Goal: Complete application form

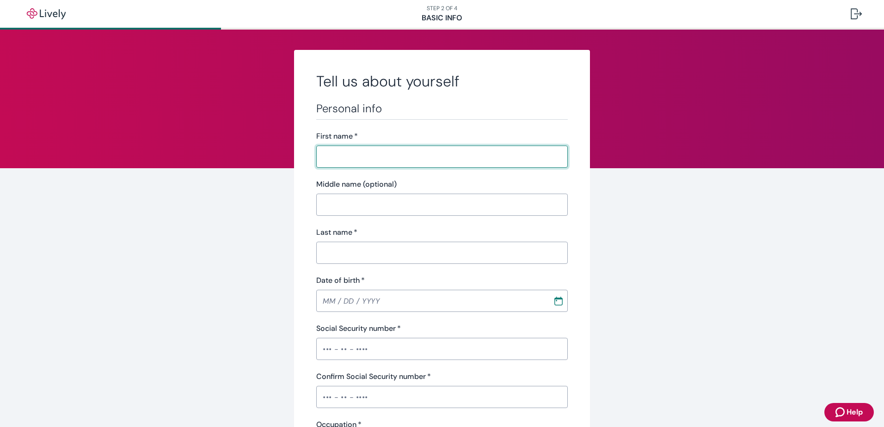
click at [346, 141] on label "First name   *" at bounding box center [337, 136] width 42 height 11
click at [346, 147] on input "First name   *" at bounding box center [441, 156] width 251 height 18
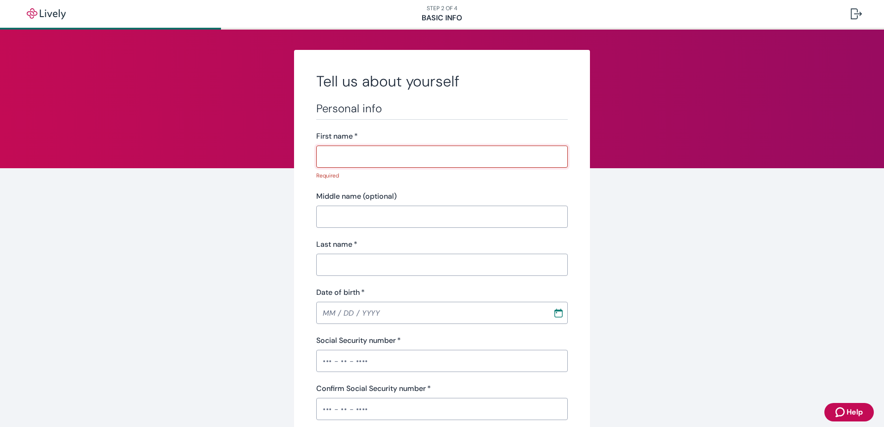
click at [346, 157] on input "First name   *" at bounding box center [441, 156] width 251 height 18
type input "[PERSON_NAME]"
type input "[DATE]"
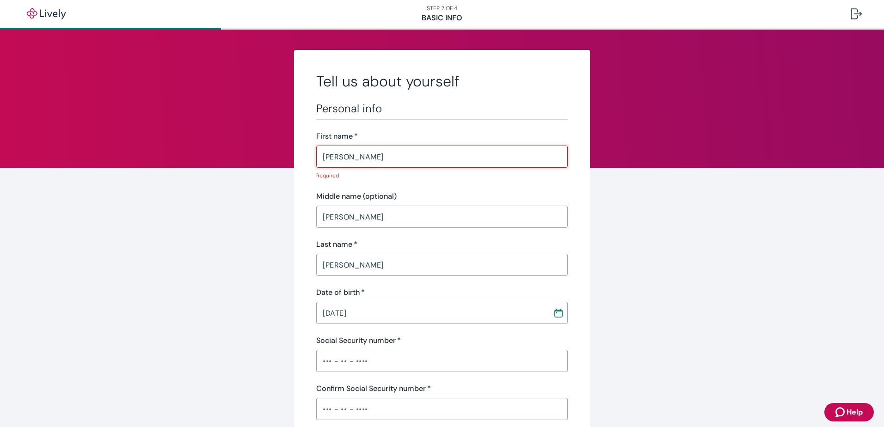
type input "•••-•"
type input "Business Analyst"
type input "1305107"
type input "[PHONE_NUMBER]"
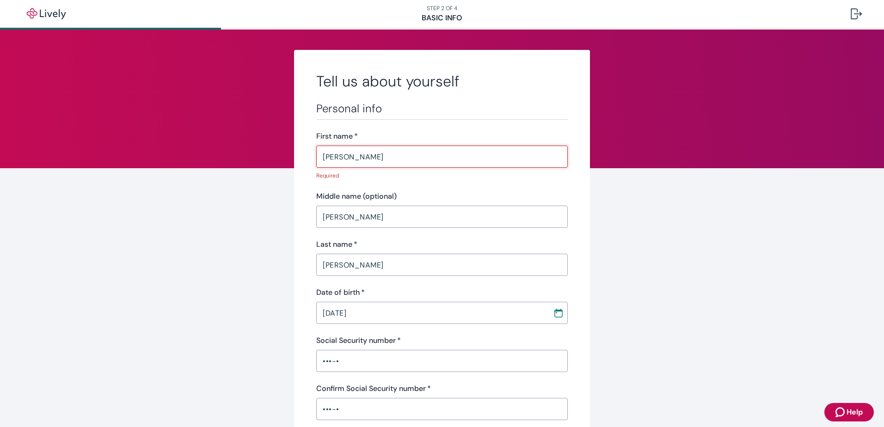
type input "[STREET_ADDRESS]"
type input "Attica"
type input "IN"
type input "47918"
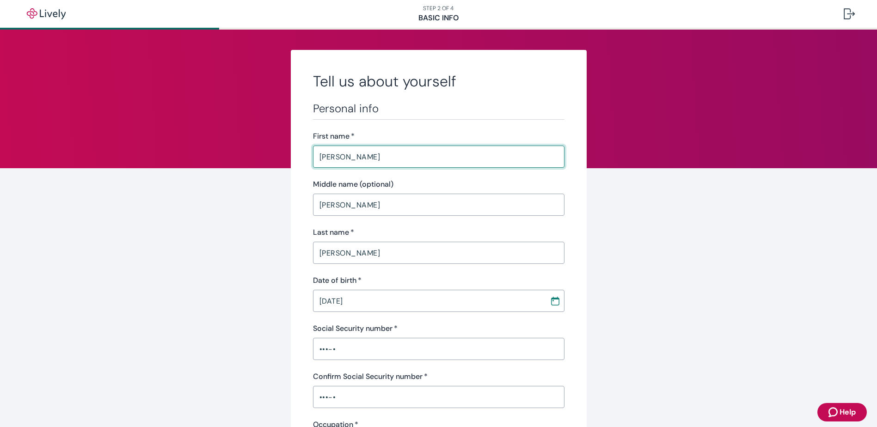
click at [337, 212] on input "[PERSON_NAME]" at bounding box center [438, 205] width 251 height 18
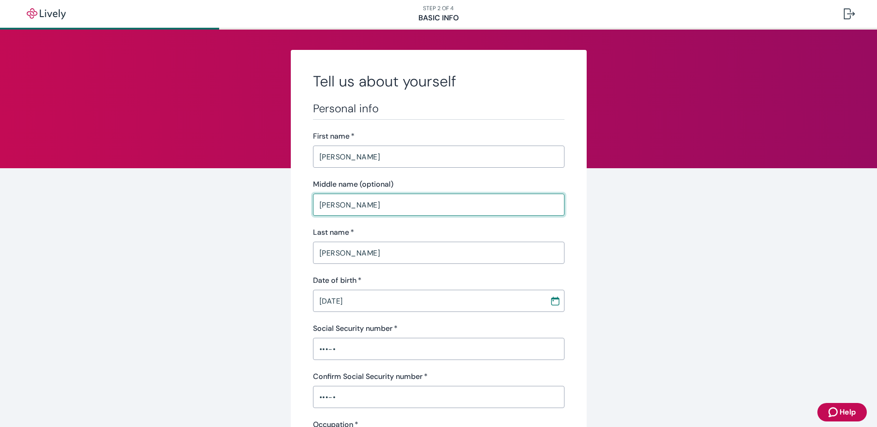
drag, startPoint x: 336, startPoint y: 208, endPoint x: 287, endPoint y: 207, distance: 48.5
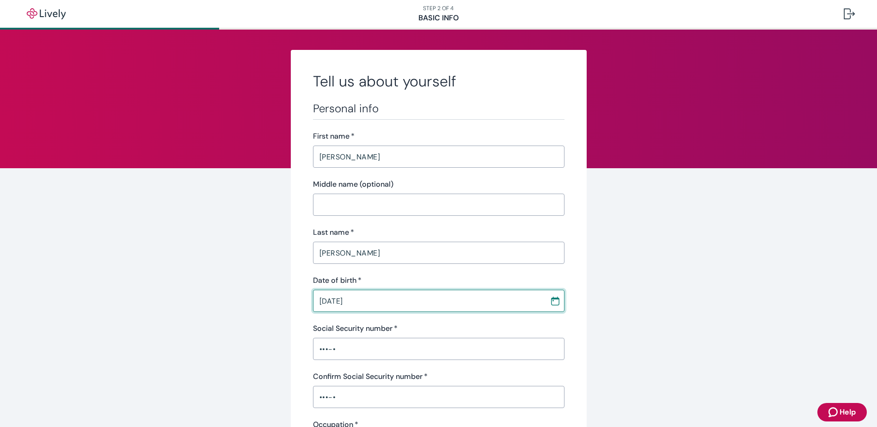
click at [327, 300] on input "[DATE]" at bounding box center [428, 301] width 230 height 18
type input "[DATE]"
click at [340, 349] on input "•••-•" at bounding box center [438, 349] width 251 height 18
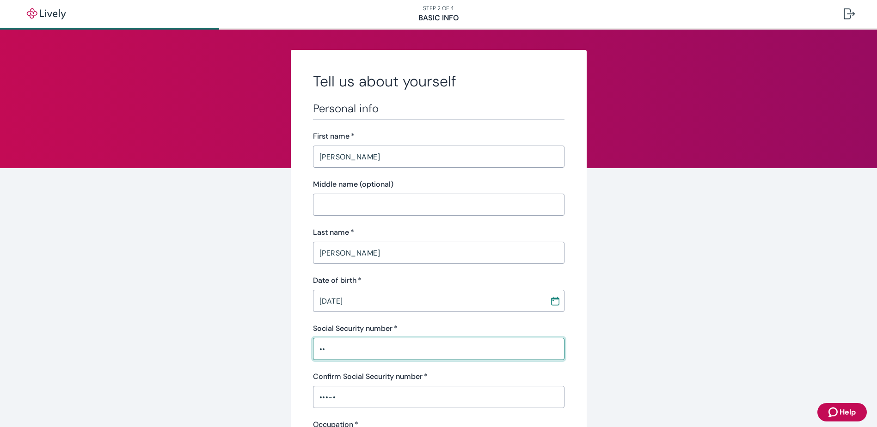
type input "•"
type input "•••-••-60"
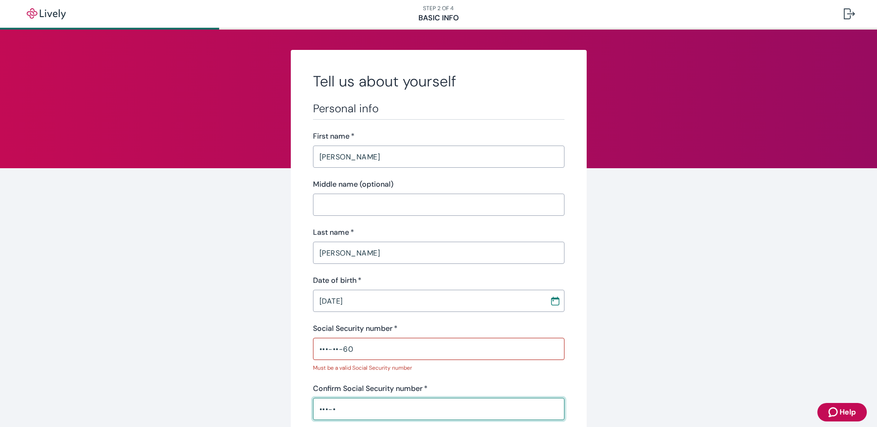
click at [345, 396] on div "Confirm Social Security number   * •••-• ​" at bounding box center [438, 401] width 251 height 37
type input "•••-••"
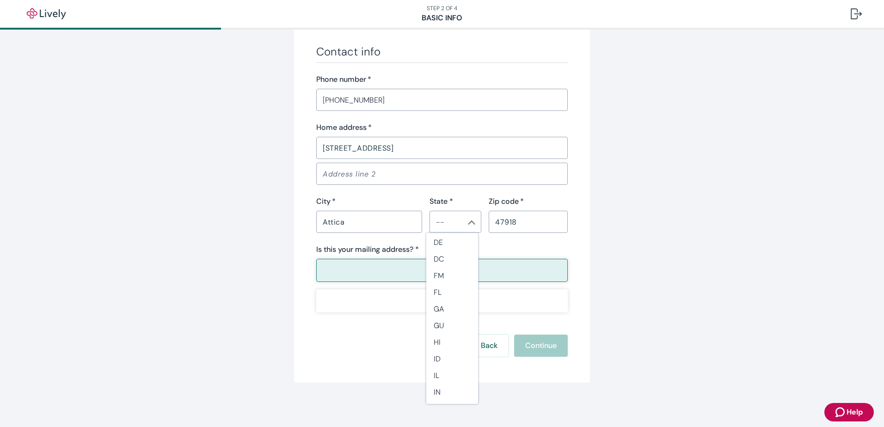
scroll to position [139, 0]
click at [437, 391] on li "IN" at bounding box center [452, 389] width 52 height 17
type input "IN"
click at [443, 269] on p "Yes" at bounding box center [442, 270] width 12 height 11
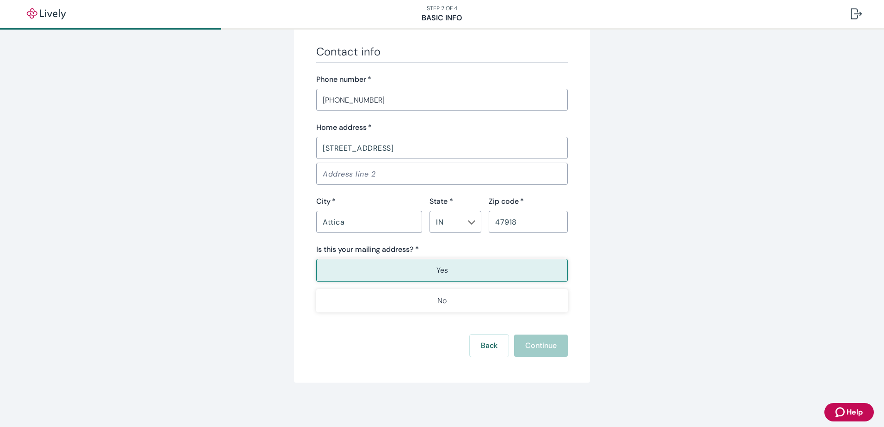
click at [532, 337] on div "Back Continue" at bounding box center [441, 346] width 251 height 22
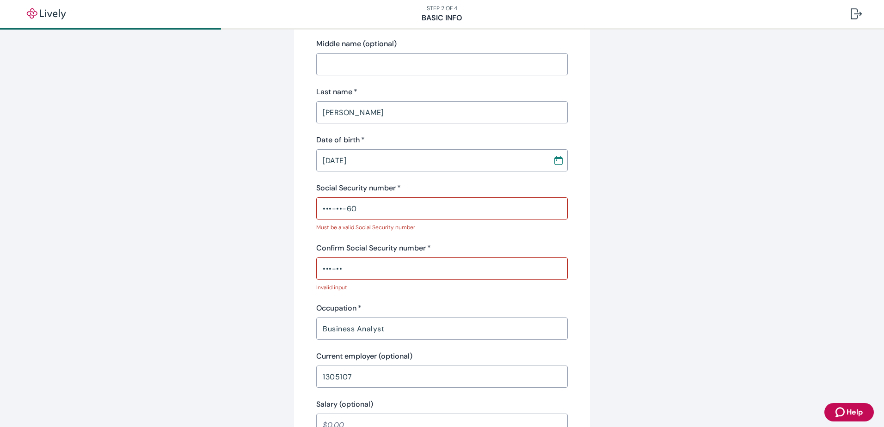
scroll to position [92, 0]
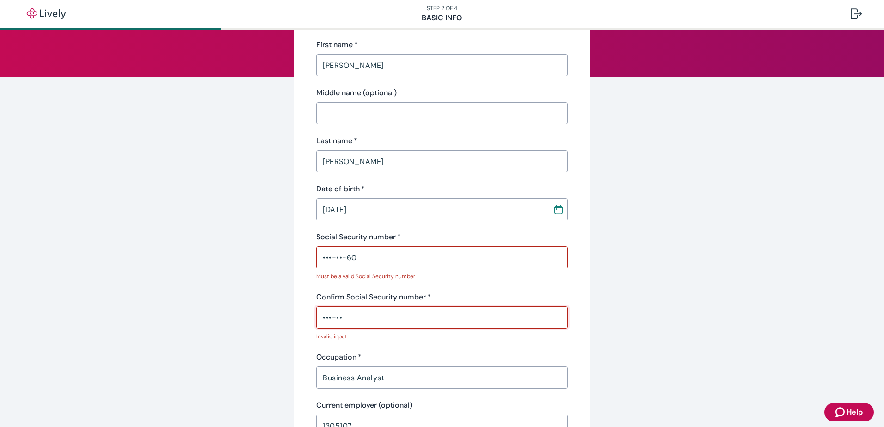
drag, startPoint x: 363, startPoint y: 317, endPoint x: 272, endPoint y: 317, distance: 91.1
click at [272, 317] on div "Tell us about yourself Personal info First name   * [PERSON_NAME] ​ Middle name…" at bounding box center [442, 401] width 444 height 887
type input "•"
type input "•••-••-6160"
click at [360, 260] on input "•••-••-60" at bounding box center [441, 257] width 251 height 18
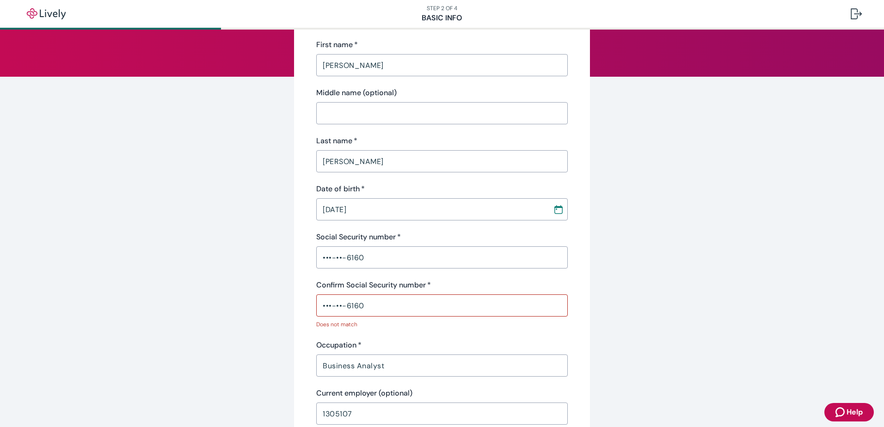
click at [529, 278] on div "Personal info First name   * [PERSON_NAME] ​ Middle name (optional) ​ Last name…" at bounding box center [441, 241] width 251 height 463
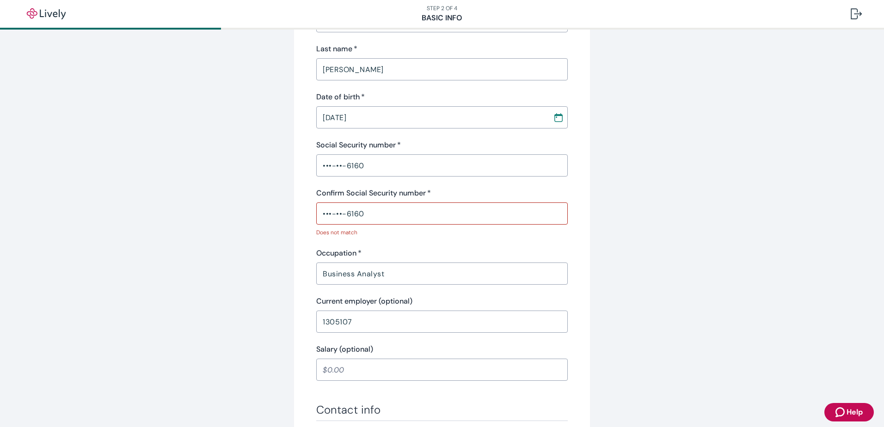
scroll to position [184, 0]
drag, startPoint x: 360, startPoint y: 167, endPoint x: 282, endPoint y: 167, distance: 77.7
click at [282, 167] on div "Tell us about yourself Personal info First name   * [PERSON_NAME] ​ Middle name…" at bounding box center [442, 303] width 444 height 875
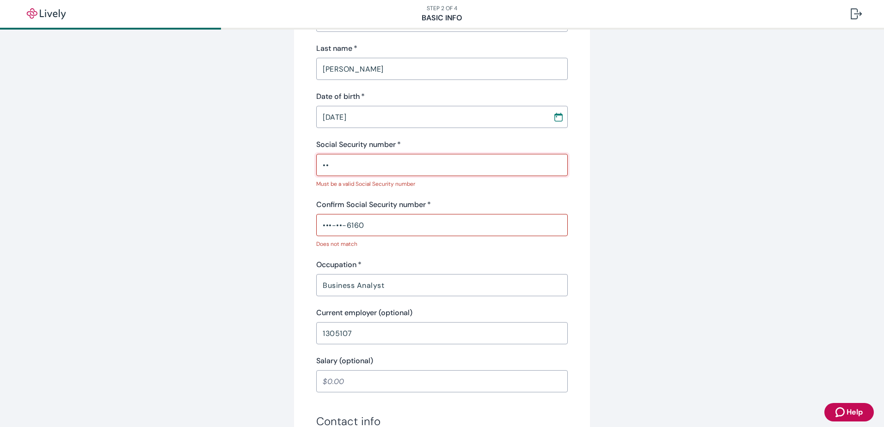
type input "•"
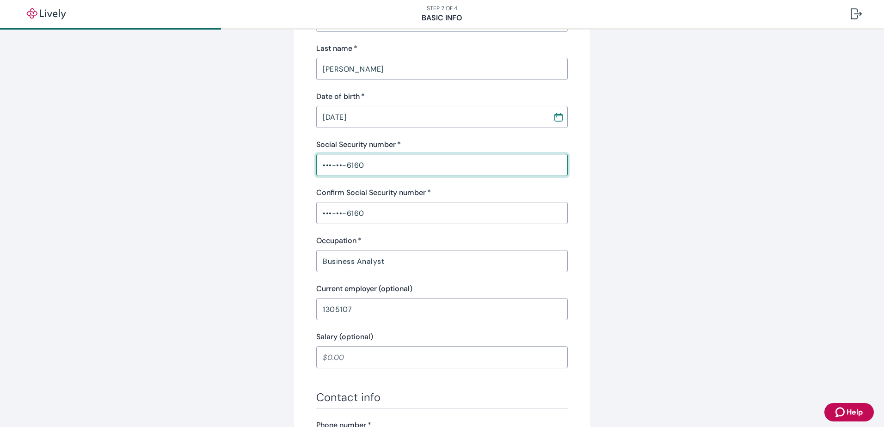
click at [530, 192] on div "Confirm Social Security number   *" at bounding box center [441, 192] width 251 height 11
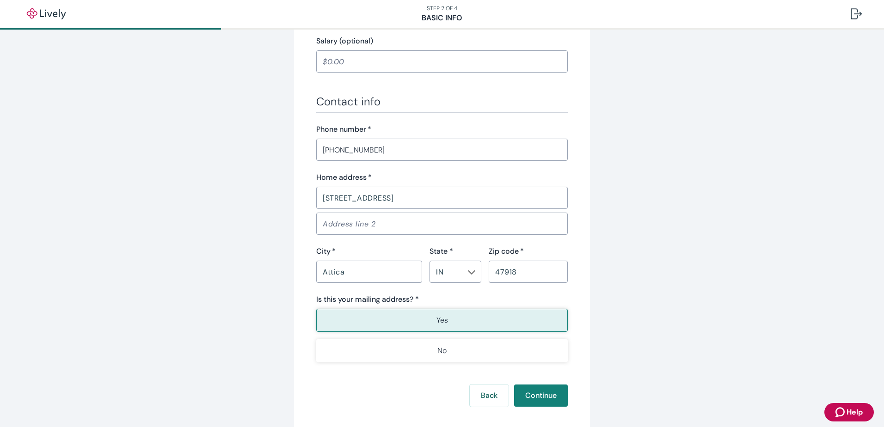
scroll to position [508, 0]
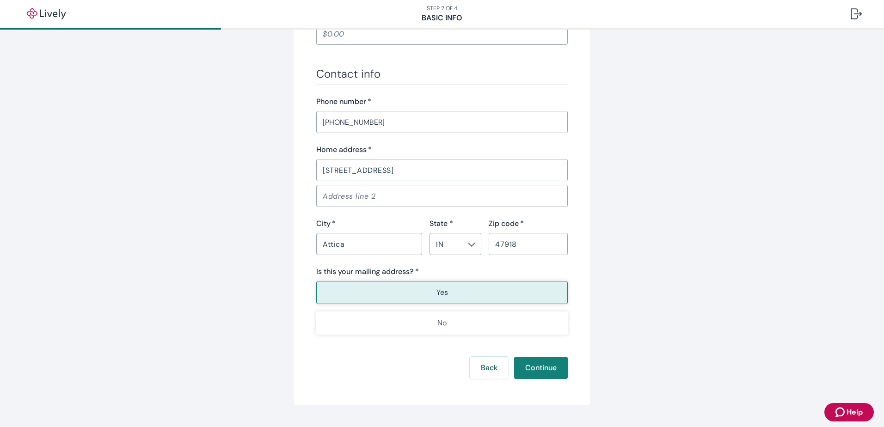
click at [438, 298] on p "Yes" at bounding box center [442, 292] width 12 height 11
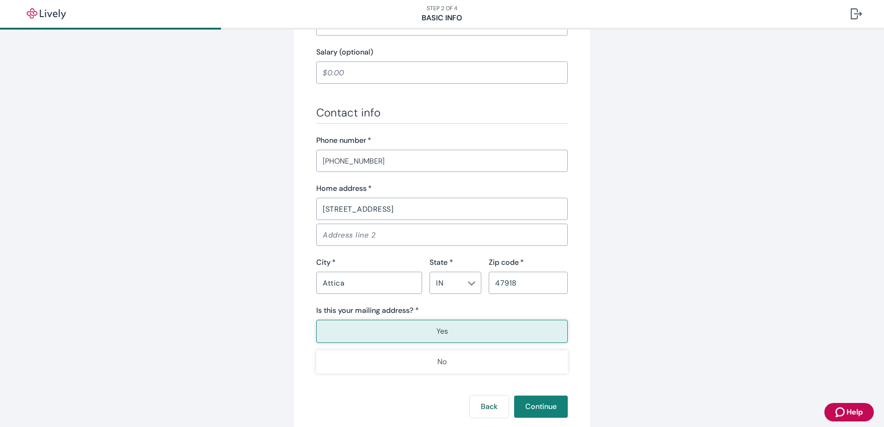
scroll to position [508, 0]
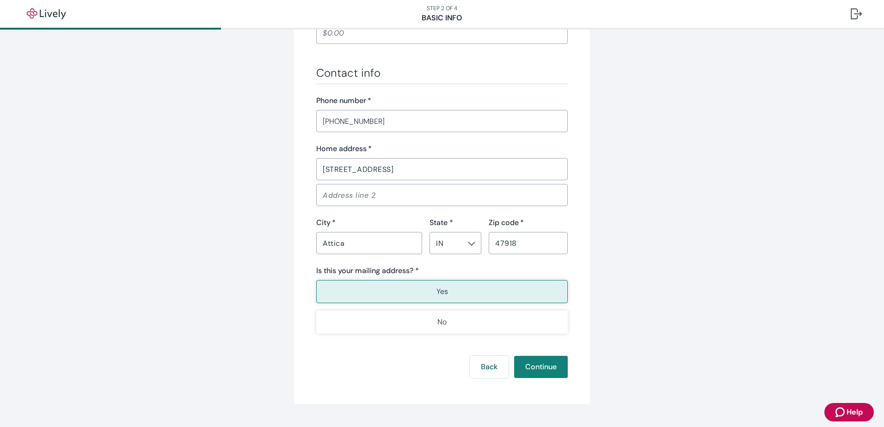
click at [432, 291] on button "Yes" at bounding box center [441, 291] width 251 height 23
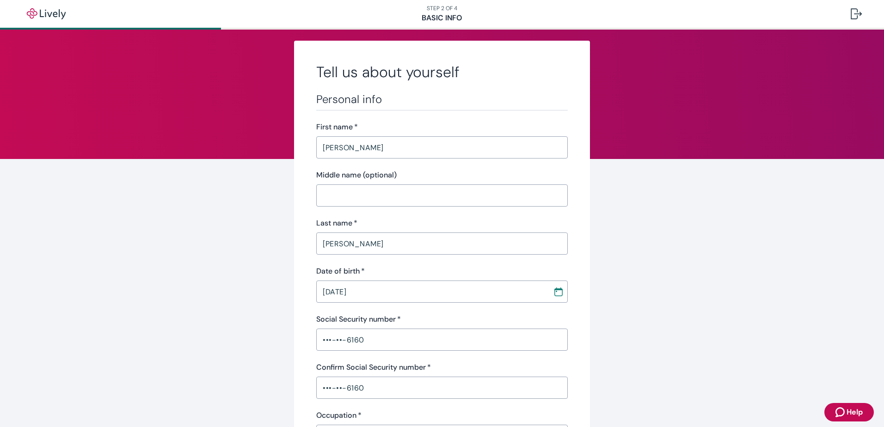
scroll to position [0, 0]
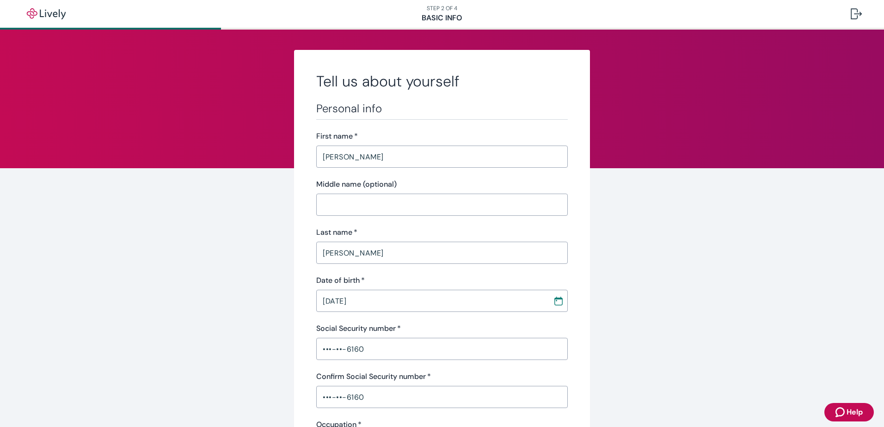
click at [335, 204] on input "Middle name (optional)" at bounding box center [441, 205] width 251 height 18
click at [402, 303] on input "[DATE]" at bounding box center [431, 301] width 230 height 18
click at [386, 350] on input "•••-••-6160" at bounding box center [441, 349] width 251 height 18
drag, startPoint x: 386, startPoint y: 350, endPoint x: 308, endPoint y: 351, distance: 77.7
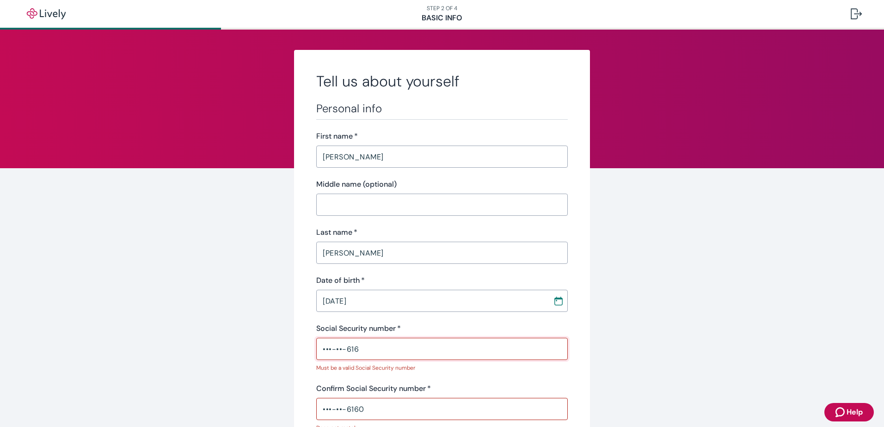
drag, startPoint x: 357, startPoint y: 353, endPoint x: 315, endPoint y: 347, distance: 42.9
click at [316, 347] on input "•••-••-616" at bounding box center [441, 349] width 251 height 18
type input "•"
type input "•••-••-6160"
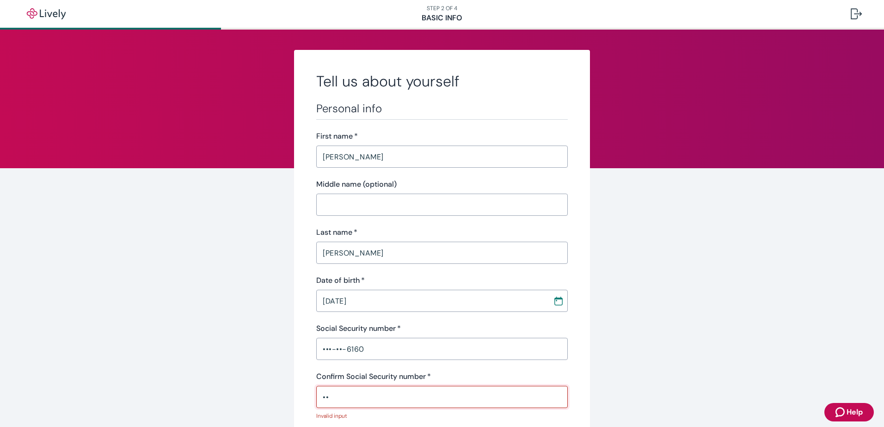
type input "•"
type input "•••-••-6160"
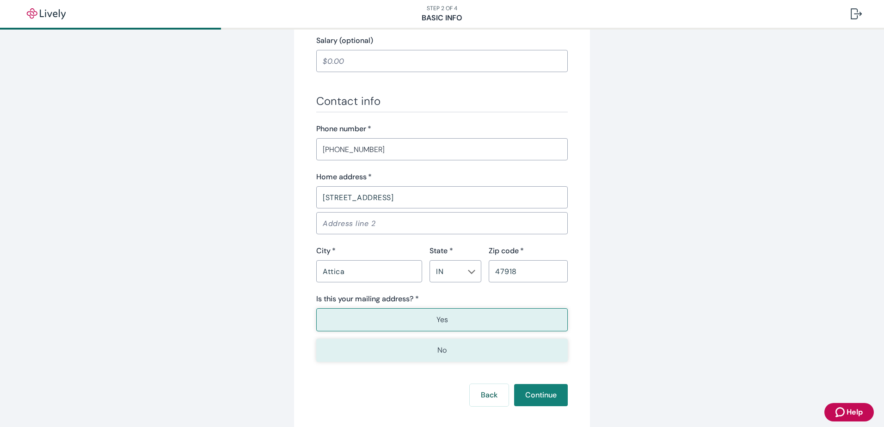
scroll to position [508, 0]
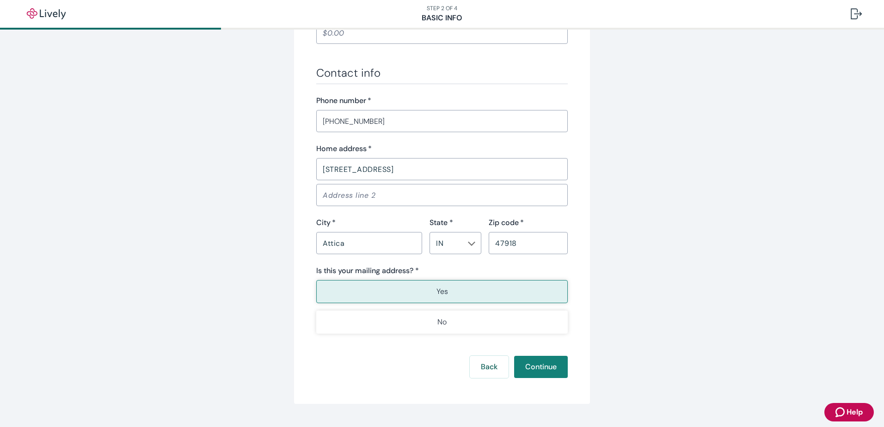
click at [430, 292] on button "Yes" at bounding box center [441, 291] width 251 height 23
click at [538, 367] on button "Continue" at bounding box center [541, 367] width 54 height 22
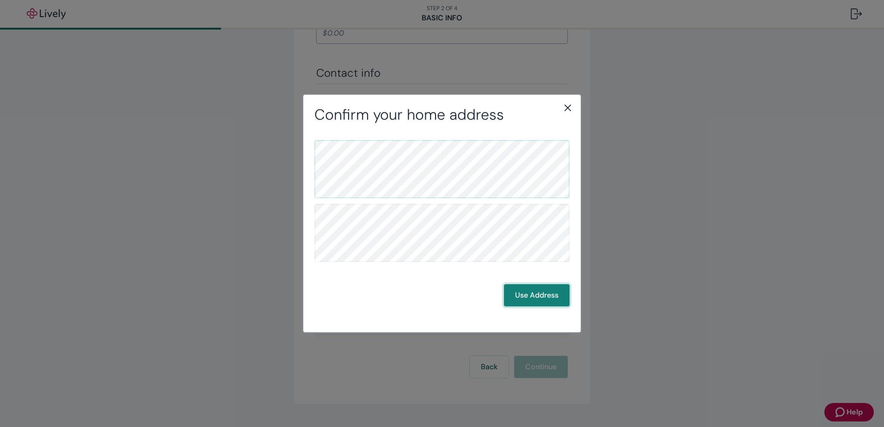
click at [538, 289] on button "Use Address" at bounding box center [537, 295] width 66 height 22
click at [538, 295] on button "Use Address" at bounding box center [537, 295] width 66 height 22
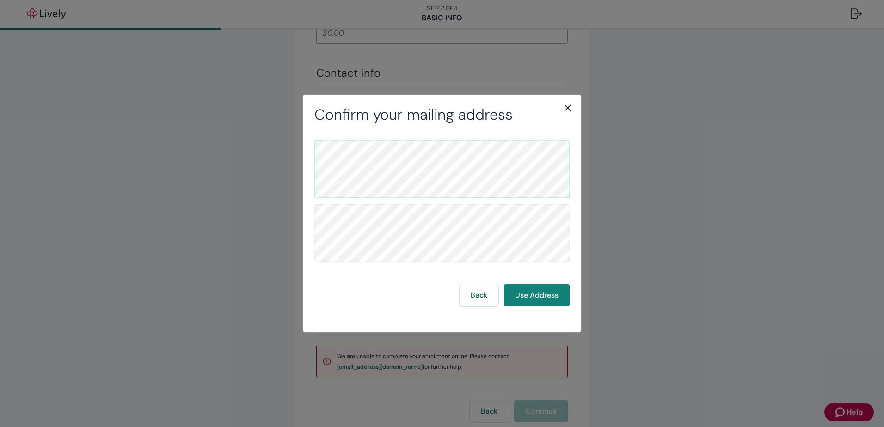
click at [564, 107] on icon "close" at bounding box center [567, 107] width 11 height 11
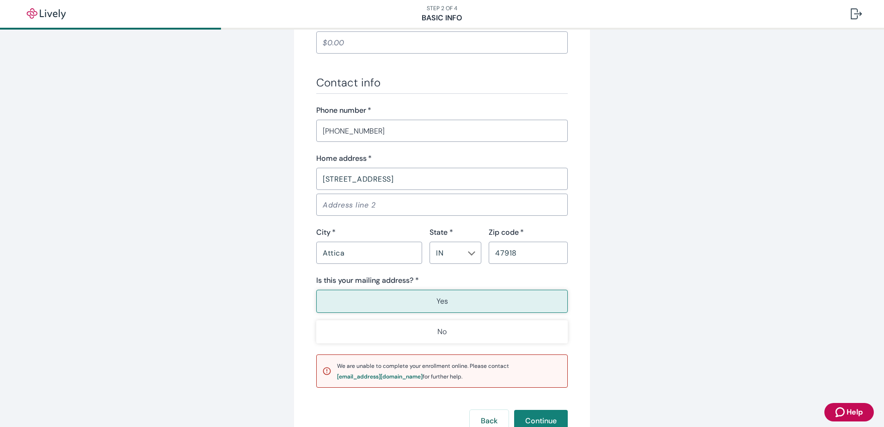
scroll to position [574, 0]
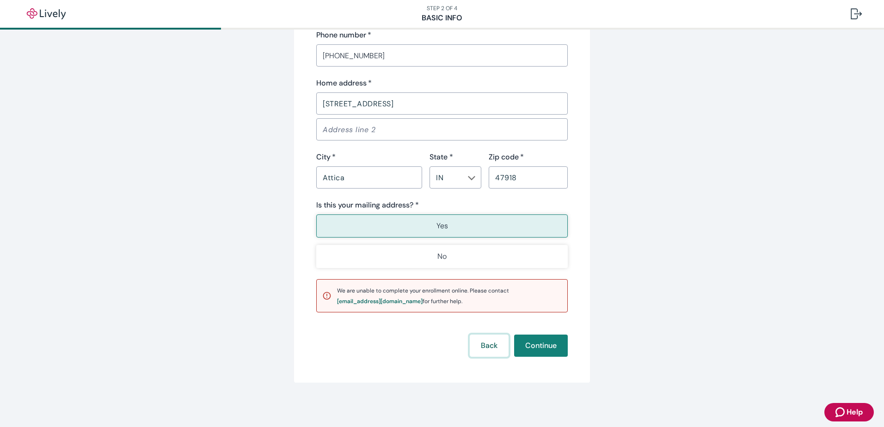
click at [490, 341] on button "Back" at bounding box center [489, 346] width 39 height 22
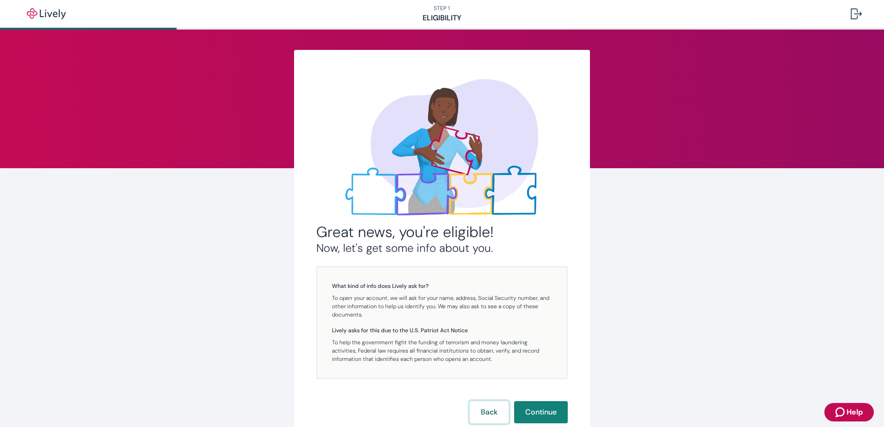
click at [497, 405] on button "Back" at bounding box center [489, 412] width 39 height 22
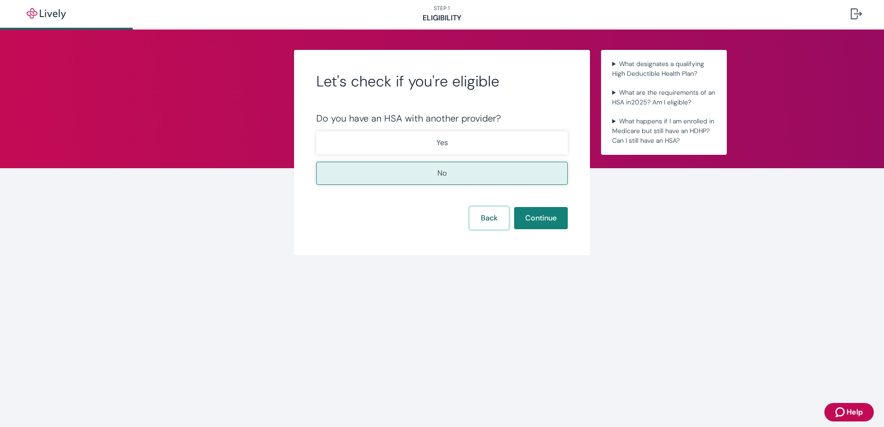
click at [489, 218] on button "Back" at bounding box center [489, 218] width 39 height 22
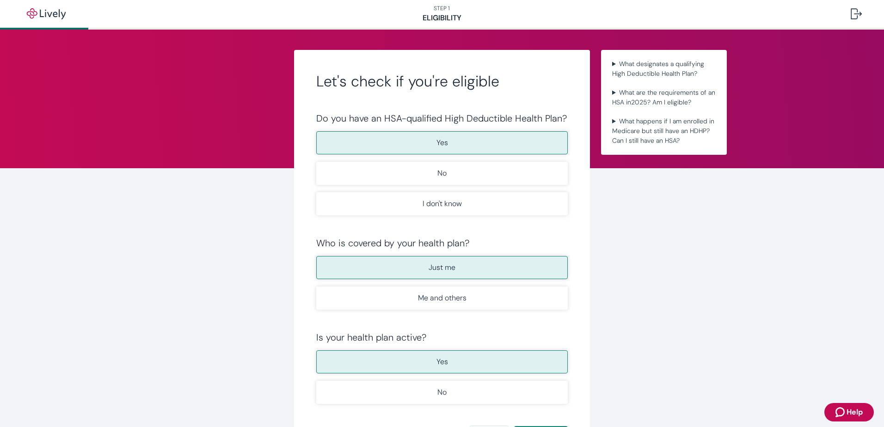
click at [459, 143] on button "Yes" at bounding box center [441, 142] width 251 height 23
click at [441, 269] on p "Just me" at bounding box center [441, 267] width 27 height 11
click at [454, 362] on button "Yes" at bounding box center [441, 361] width 251 height 23
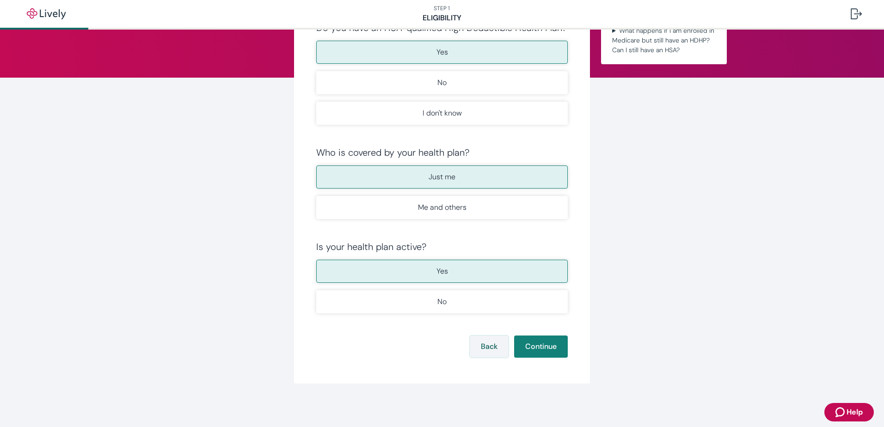
scroll to position [92, 0]
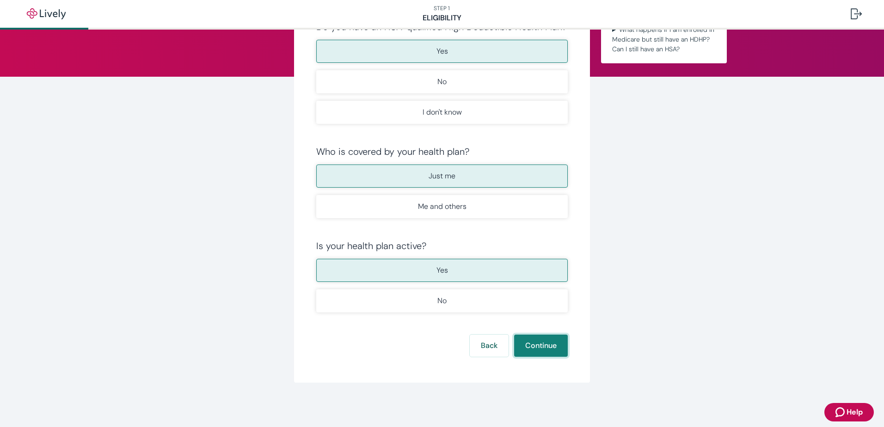
click at [536, 349] on button "Continue" at bounding box center [541, 346] width 54 height 22
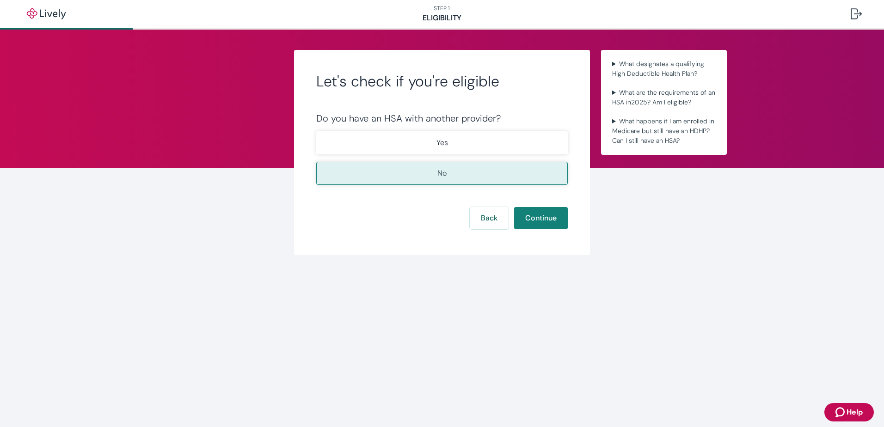
click at [456, 179] on button "No" at bounding box center [441, 173] width 251 height 23
click at [548, 213] on button "Continue" at bounding box center [541, 218] width 54 height 22
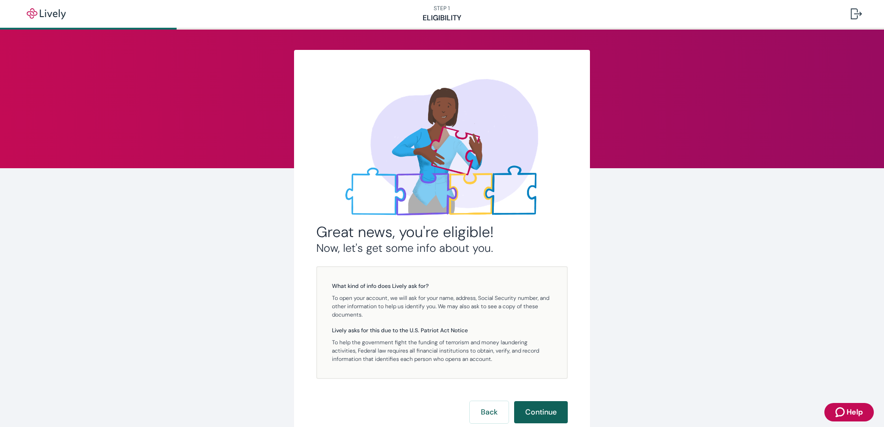
click at [538, 413] on button "Continue" at bounding box center [541, 412] width 54 height 22
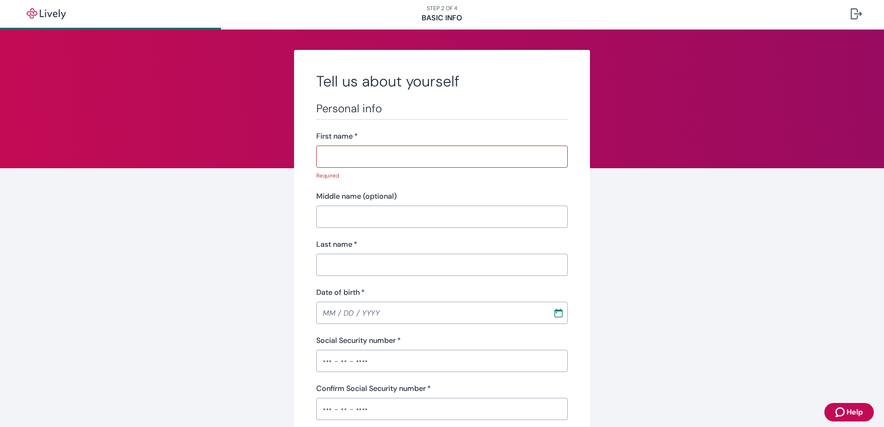
click at [360, 146] on div "​" at bounding box center [441, 157] width 251 height 22
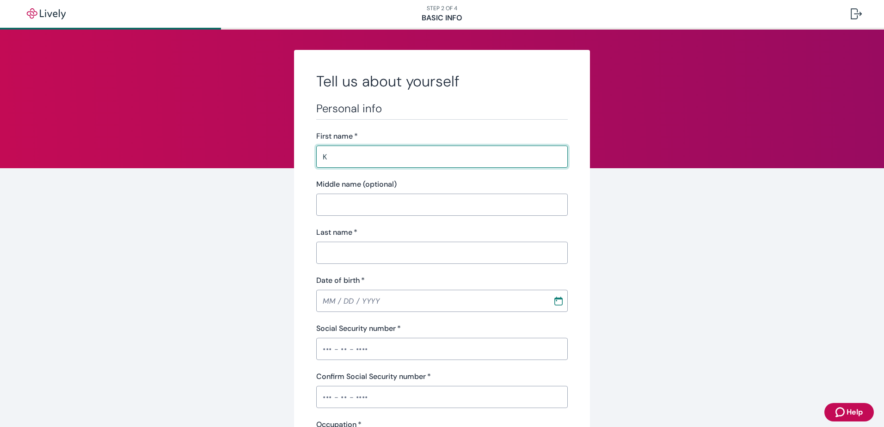
type input "[PERSON_NAME]"
type input "[DATE]"
type input "•••-•"
type input "Business Analyst"
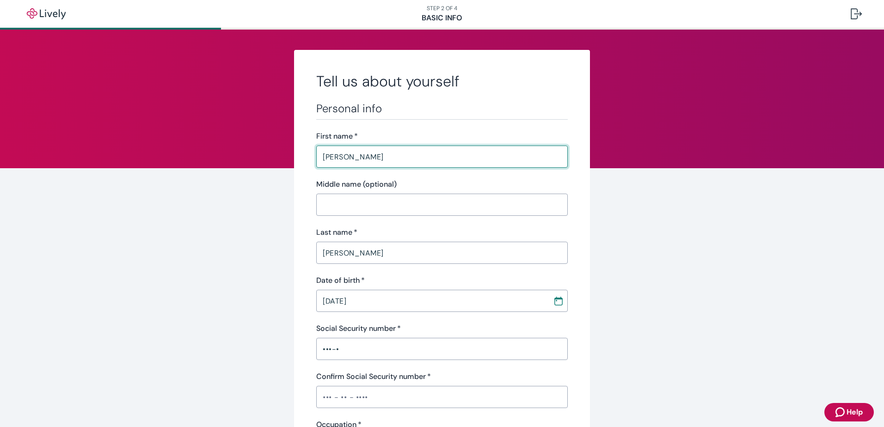
type input "1305107"
type input "[PHONE_NUMBER]"
type input "[STREET_ADDRESS]"
type input "Attica"
type input "IN"
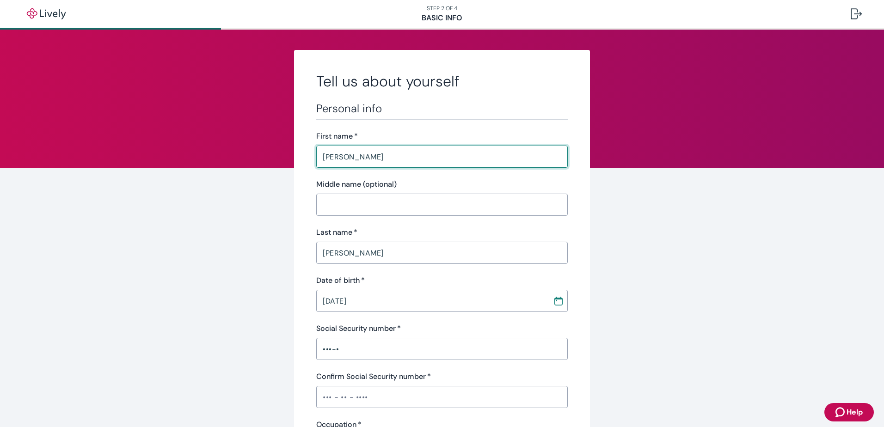
type input "47918"
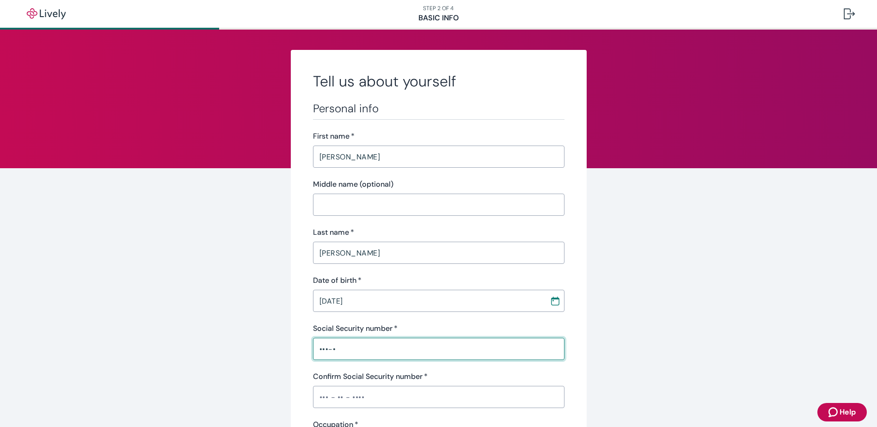
drag, startPoint x: 340, startPoint y: 354, endPoint x: 298, endPoint y: 355, distance: 42.1
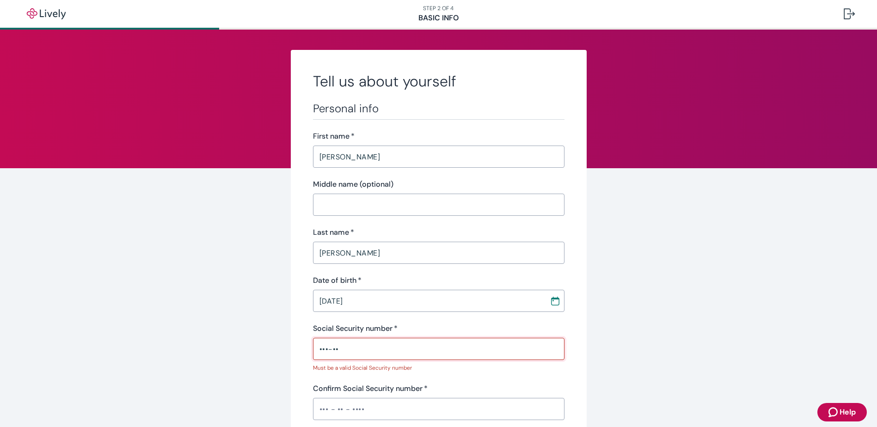
drag, startPoint x: 361, startPoint y: 346, endPoint x: 248, endPoint y: 348, distance: 112.8
type input "•"
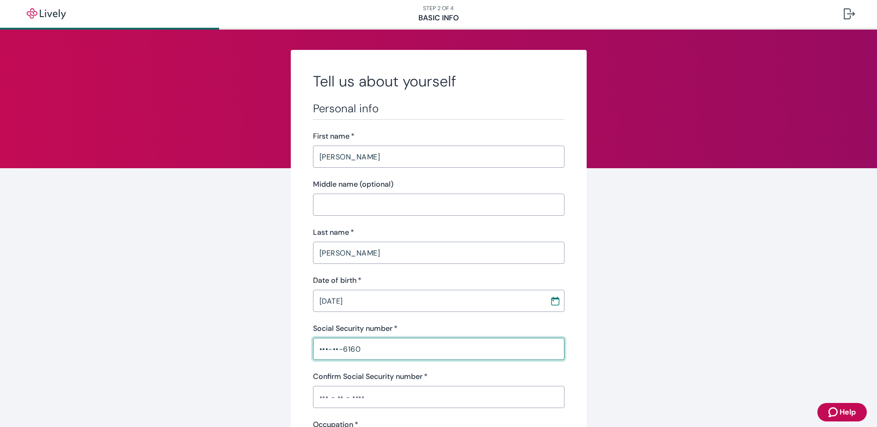
type input "•••-••-6160"
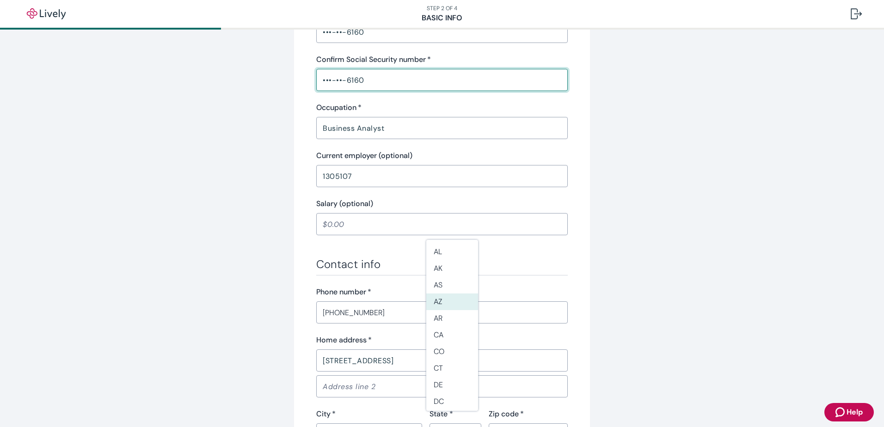
scroll to position [370, 0]
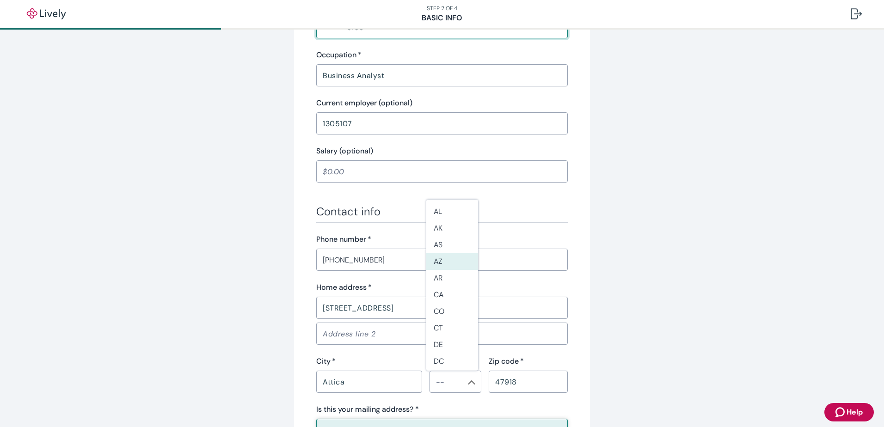
type input "•••-••-6160"
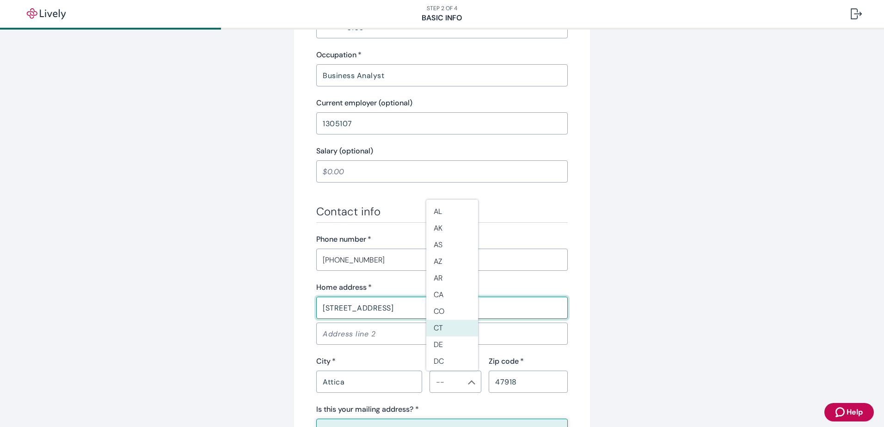
click at [690, 326] on div "Tell us about yourself Personal info First name   * [PERSON_NAME] ​ Middle name…" at bounding box center [442, 123] width 884 height 927
click at [363, 307] on input "[STREET_ADDRESS]" at bounding box center [441, 308] width 251 height 18
type input "[STREET_ADDRESS]"
click at [574, 306] on div "Tell us about yourself Personal info First name   * [PERSON_NAME] ​ Middle name…" at bounding box center [442, 111] width 296 height 863
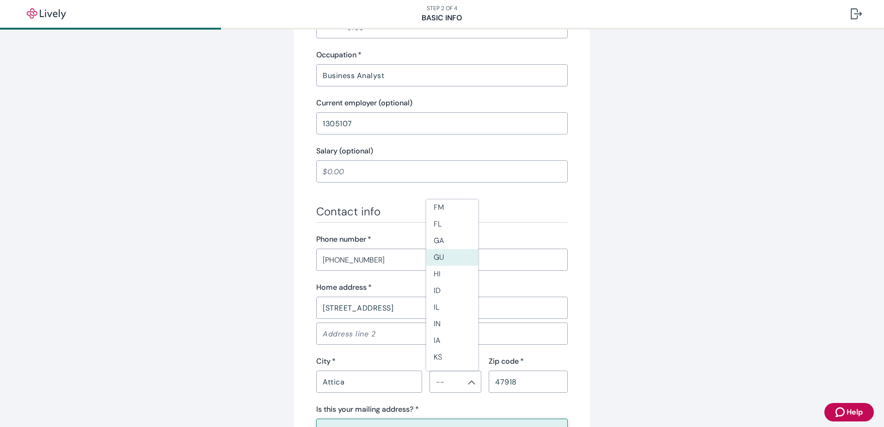
scroll to position [185, 0]
click at [439, 307] on li "IN" at bounding box center [452, 309] width 52 height 17
type input "IN"
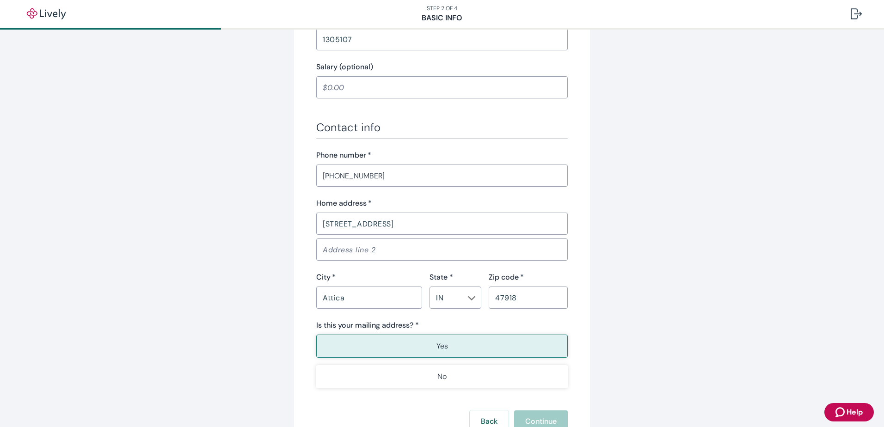
scroll to position [462, 0]
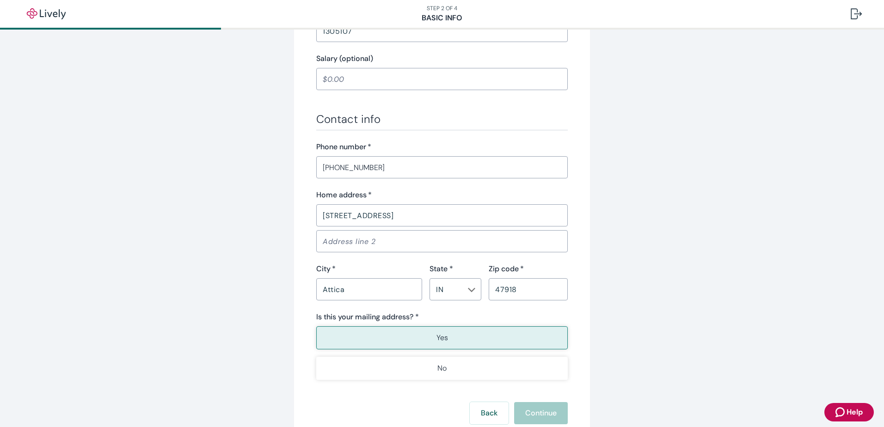
click at [436, 339] on p "Yes" at bounding box center [442, 337] width 12 height 11
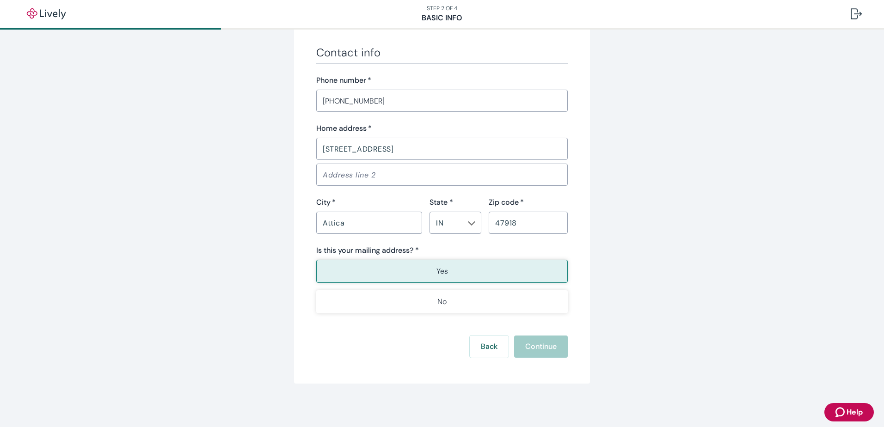
scroll to position [530, 0]
click at [470, 274] on button "Yes" at bounding box center [441, 270] width 251 height 23
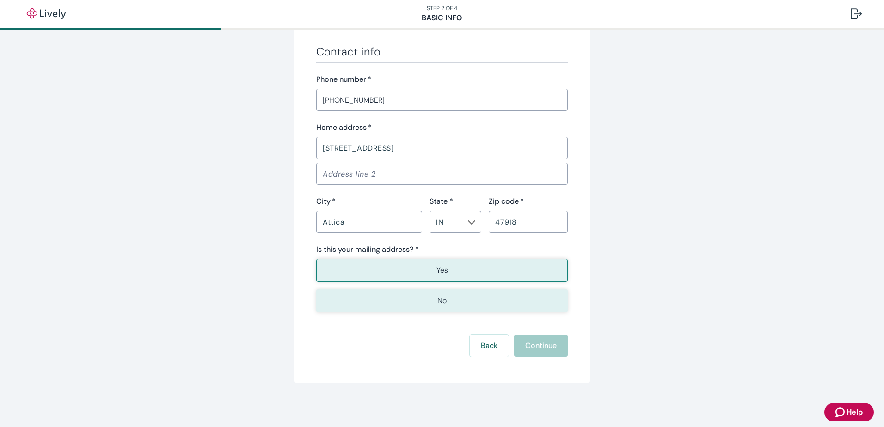
click at [462, 300] on button "No" at bounding box center [441, 300] width 251 height 23
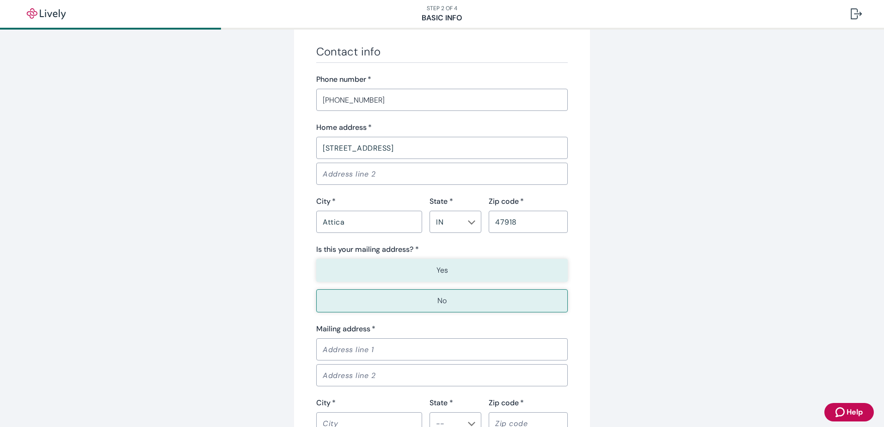
click at [436, 273] on p "Yes" at bounding box center [442, 270] width 12 height 11
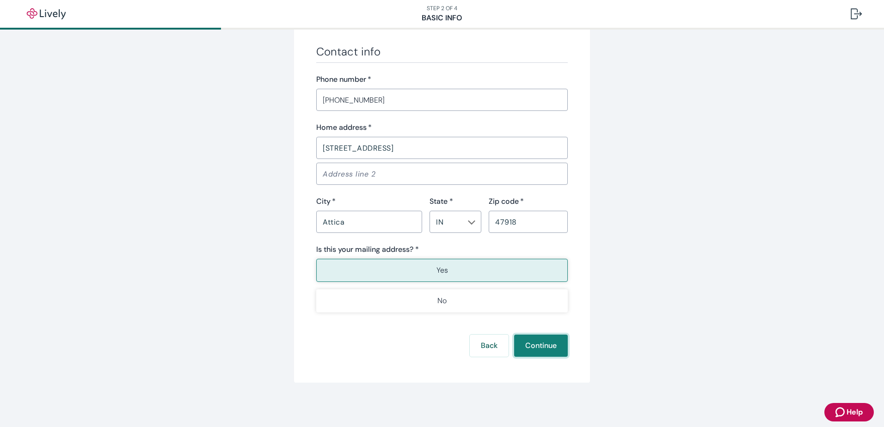
click at [537, 354] on button "Continue" at bounding box center [541, 346] width 54 height 22
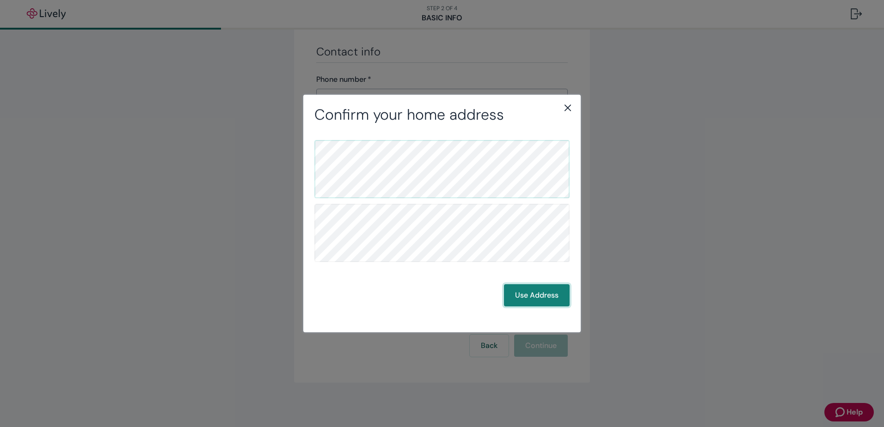
click at [534, 294] on button "Use Address" at bounding box center [537, 295] width 66 height 22
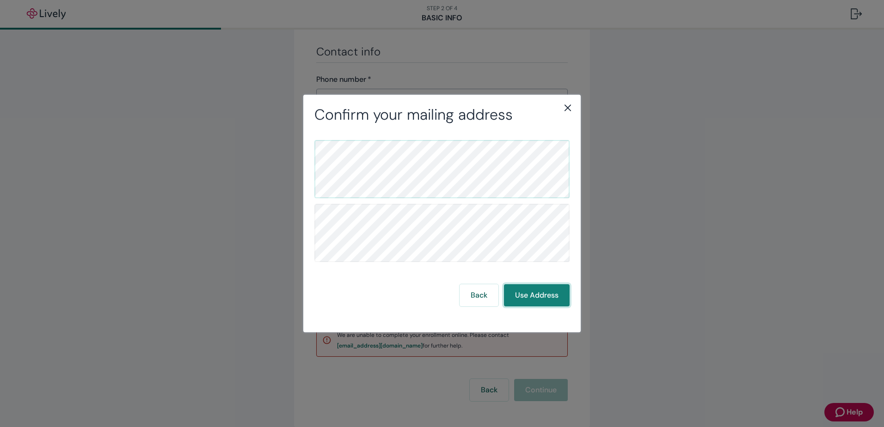
click at [534, 294] on button "Use Address" at bounding box center [537, 295] width 66 height 22
click at [560, 107] on h2 "Confirm your mailing address" at bounding box center [441, 115] width 255 height 18
click at [569, 104] on icon "close" at bounding box center [567, 107] width 11 height 11
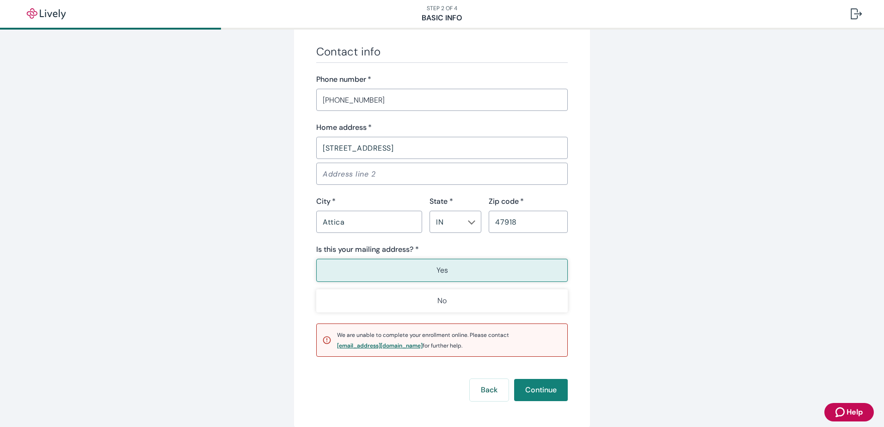
click at [356, 345] on div "[EMAIL_ADDRESS][DOMAIN_NAME]" at bounding box center [380, 346] width 86 height 6
